Goal: Find contact information: Find contact information

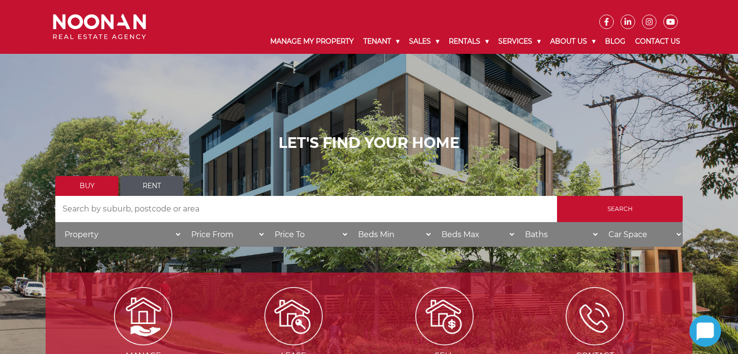
scroll to position [97, 0]
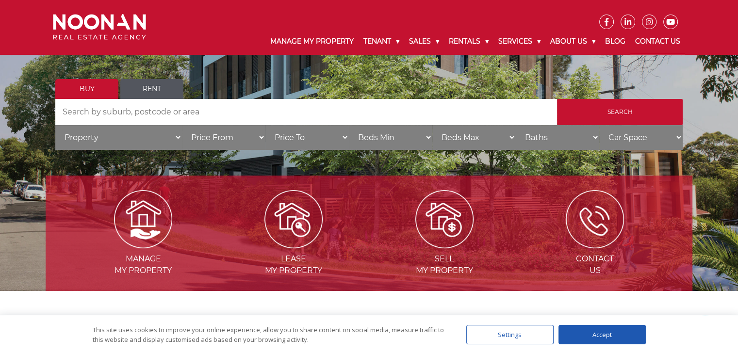
click at [666, 41] on link "Contact Us" at bounding box center [657, 41] width 55 height 25
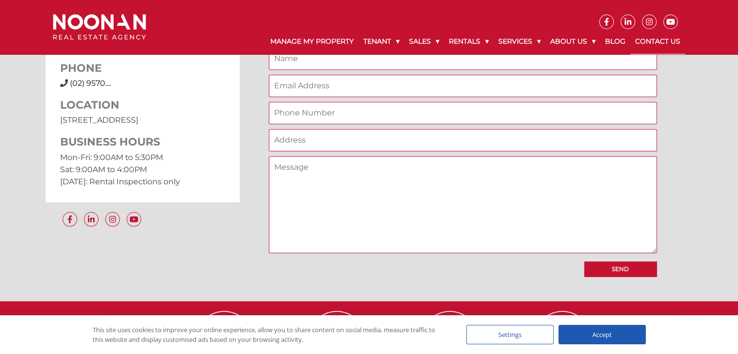
scroll to position [776, 0]
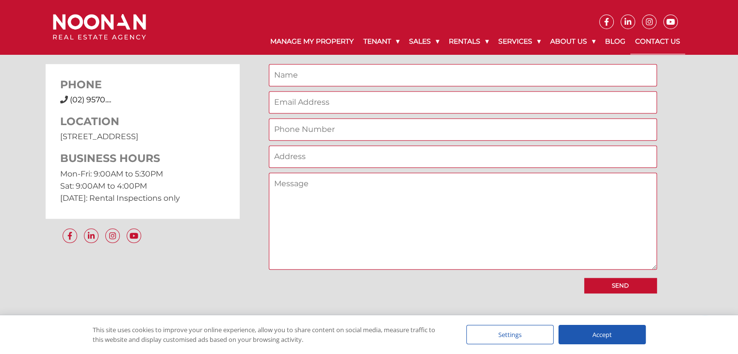
click at [101, 101] on span "(02) 9570...." at bounding box center [90, 99] width 41 height 9
click at [110, 215] on div "PHONE [PHONE_NUMBER] (02) 9570.... LOCATION [STREET_ADDRESS] BUSINESS HOURS Mon…" at bounding box center [143, 141] width 194 height 154
drag, startPoint x: 211, startPoint y: 140, endPoint x: 60, endPoint y: 137, distance: 151.3
click at [60, 137] on p "[STREET_ADDRESS]" at bounding box center [142, 136] width 165 height 12
copy p "[STREET_ADDRESS]"
